Goal: Information Seeking & Learning: Learn about a topic

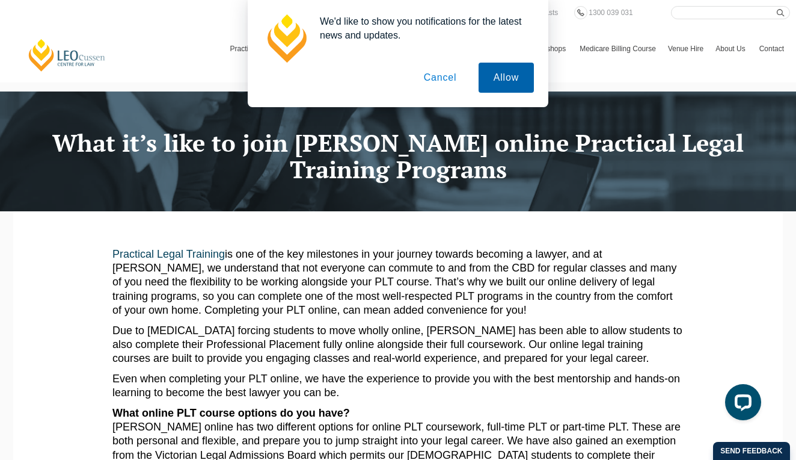
click at [503, 82] on button "Allow" at bounding box center [506, 78] width 55 height 30
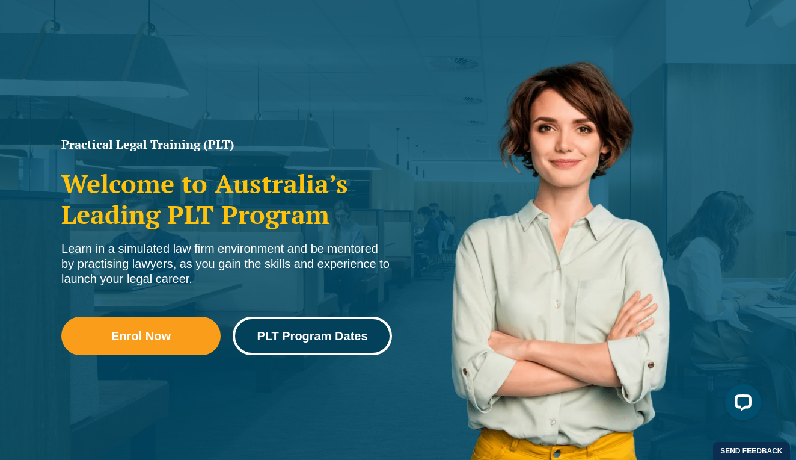
click at [304, 342] on link "PLT Program Dates" at bounding box center [312, 335] width 159 height 38
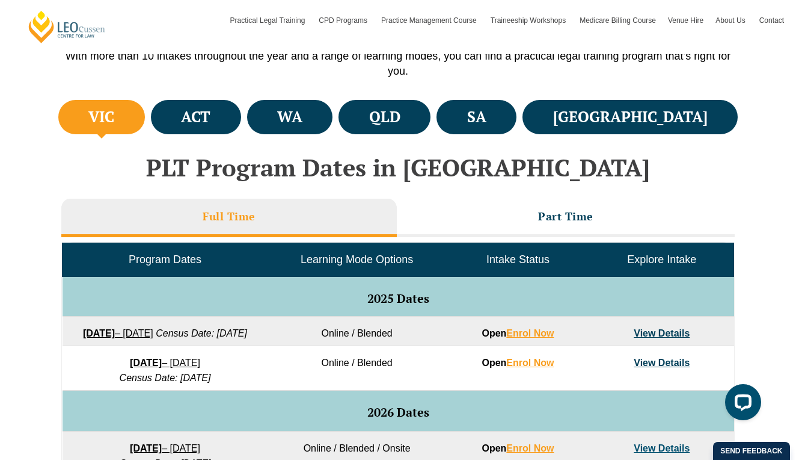
scroll to position [406, 0]
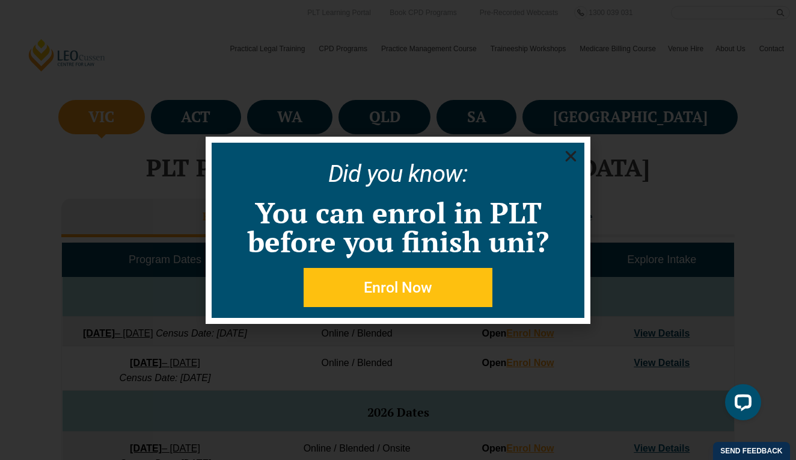
click at [575, 156] on icon "Close" at bounding box center [571, 156] width 15 height 15
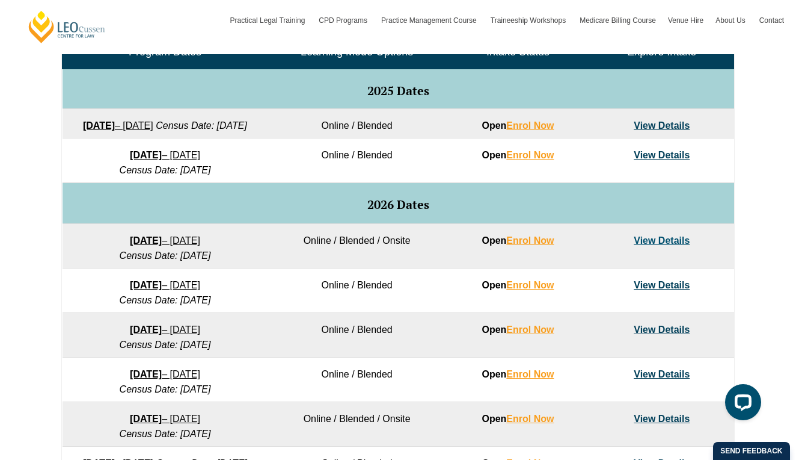
scroll to position [617, 0]
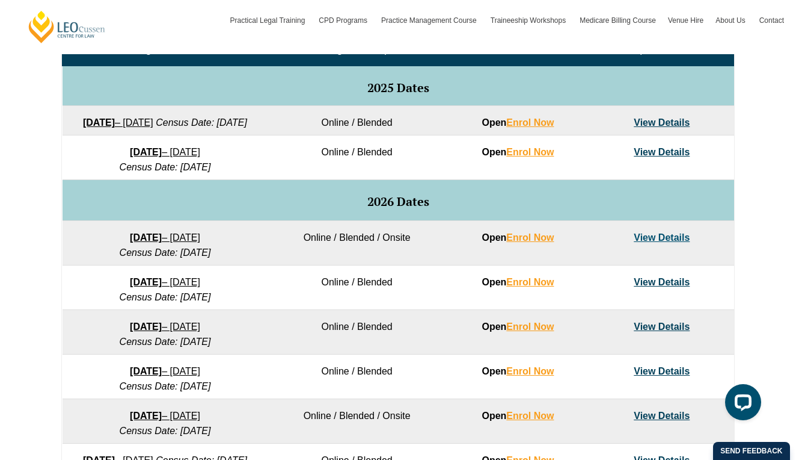
click at [380, 123] on td "Online / Blended" at bounding box center [357, 120] width 178 height 29
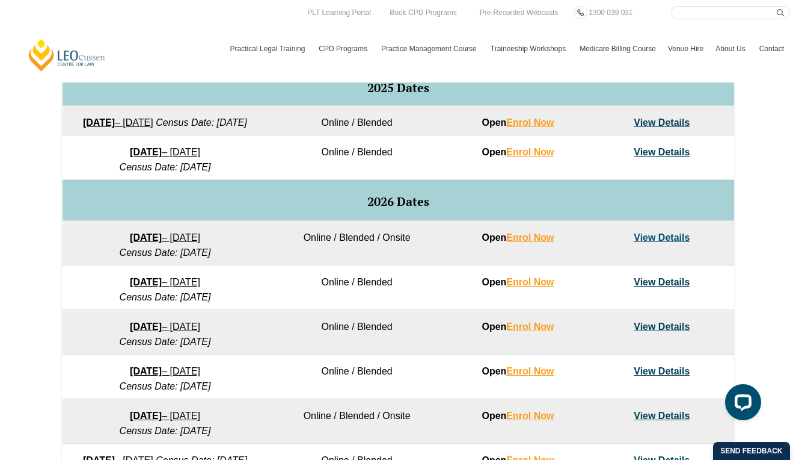
click at [31, 243] on div "VIC ACT WA QLD SA NSW PLT Program Dates in Victoria Full Time Part Time Program…" at bounding box center [398, 235] width 796 height 698
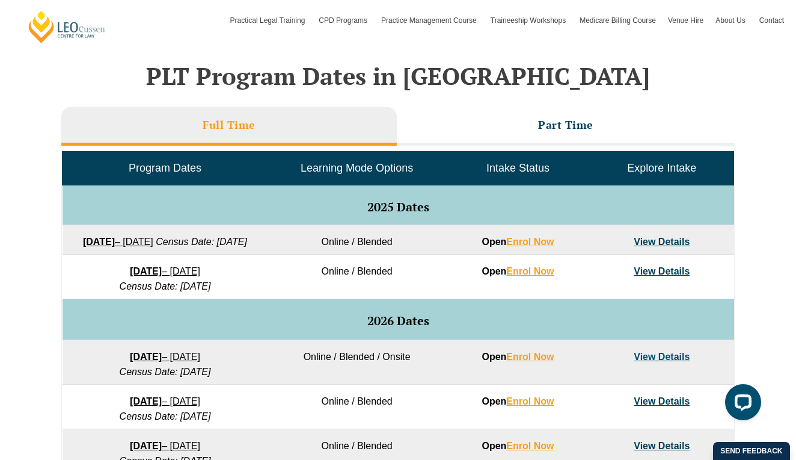
scroll to position [497, 0]
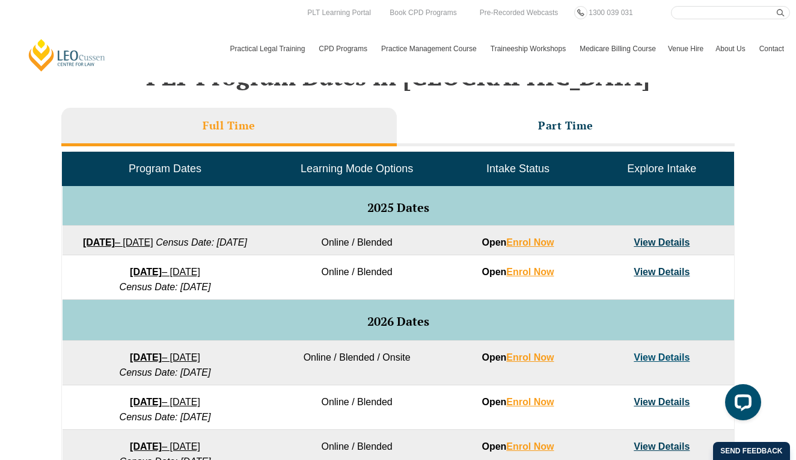
click at [267, 274] on td "8 December 2025 – 8 May 2026 Census Date: 19 January 2026" at bounding box center [166, 277] width 206 height 45
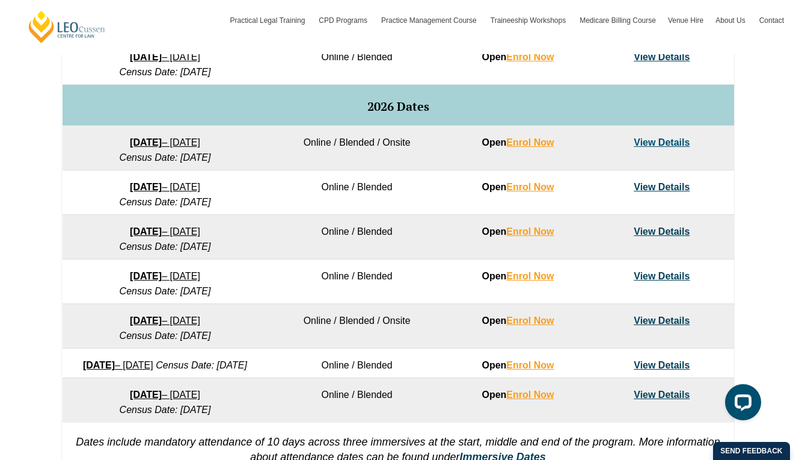
scroll to position [709, 0]
